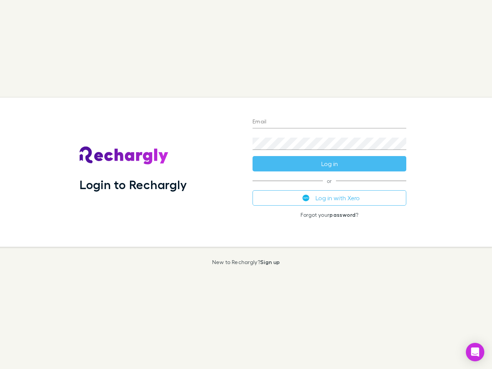
click at [246, 184] on div "Login to Rechargly" at bounding box center [159, 172] width 173 height 149
click at [329, 122] on input "Email" at bounding box center [329, 122] width 154 height 12
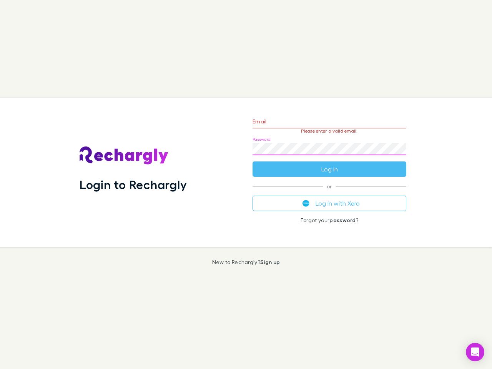
click at [329, 164] on form "Email Please enter a valid email. Password Log in" at bounding box center [329, 143] width 154 height 67
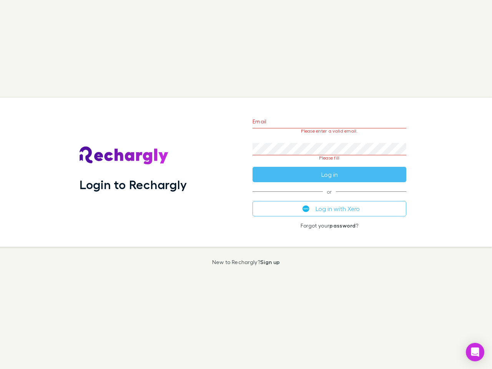
click at [329, 198] on div "Email Please enter a valid email. Password Please fill Log in or Log in with Xe…" at bounding box center [329, 172] width 166 height 149
click at [475, 352] on icon "Open Intercom Messenger" at bounding box center [475, 351] width 8 height 9
